Goal: Task Accomplishment & Management: Use online tool/utility

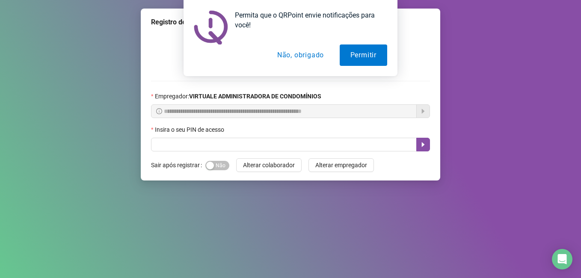
click at [311, 56] on button "Não, obrigado" at bounding box center [301, 55] width 68 height 21
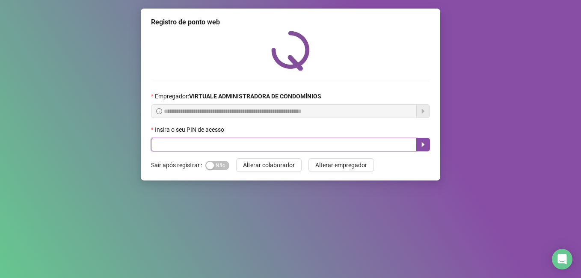
click at [263, 140] on input "text" at bounding box center [284, 145] width 266 height 14
type input "*****"
click at [425, 143] on icon "caret-right" at bounding box center [423, 144] width 7 height 7
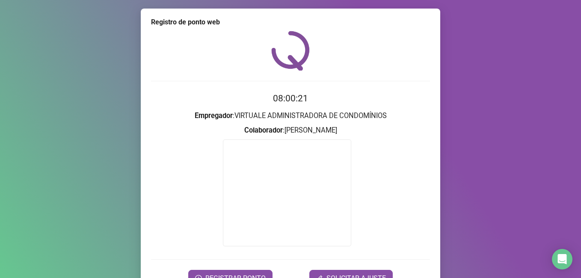
scroll to position [43, 0]
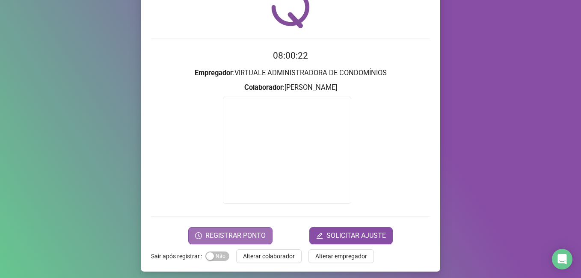
click at [245, 232] on span "REGISTRAR PONTO" at bounding box center [235, 236] width 60 height 10
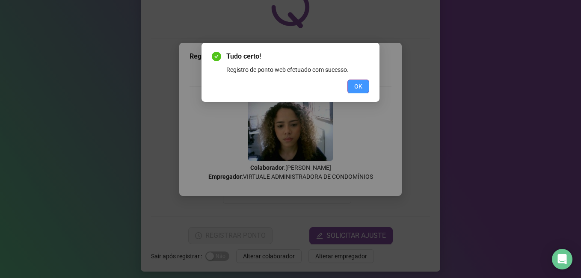
click at [352, 89] on button "OK" at bounding box center [359, 87] width 22 height 14
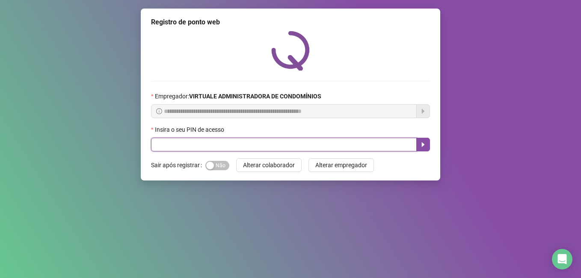
click at [384, 149] on input "text" at bounding box center [284, 145] width 266 height 14
type input "*****"
click at [423, 145] on icon "caret-right" at bounding box center [423, 145] width 3 height 5
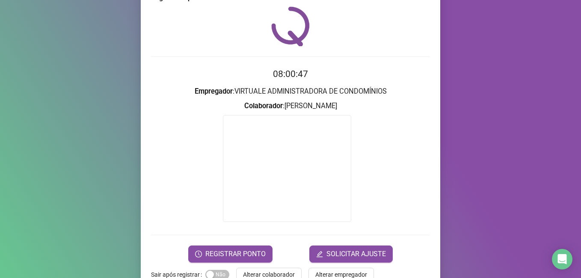
scroll to position [47, 0]
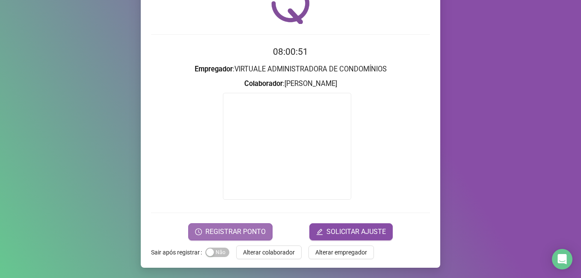
click at [226, 228] on span "REGISTRAR PONTO" at bounding box center [235, 232] width 60 height 10
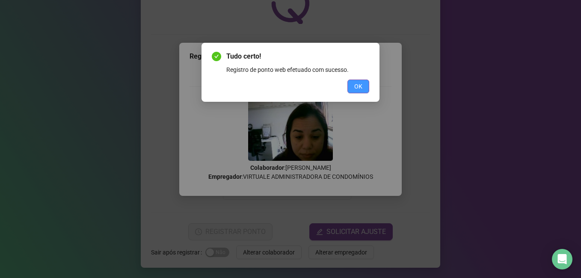
click at [361, 90] on span "OK" at bounding box center [358, 86] width 8 height 9
